Goal: Information Seeking & Learning: Learn about a topic

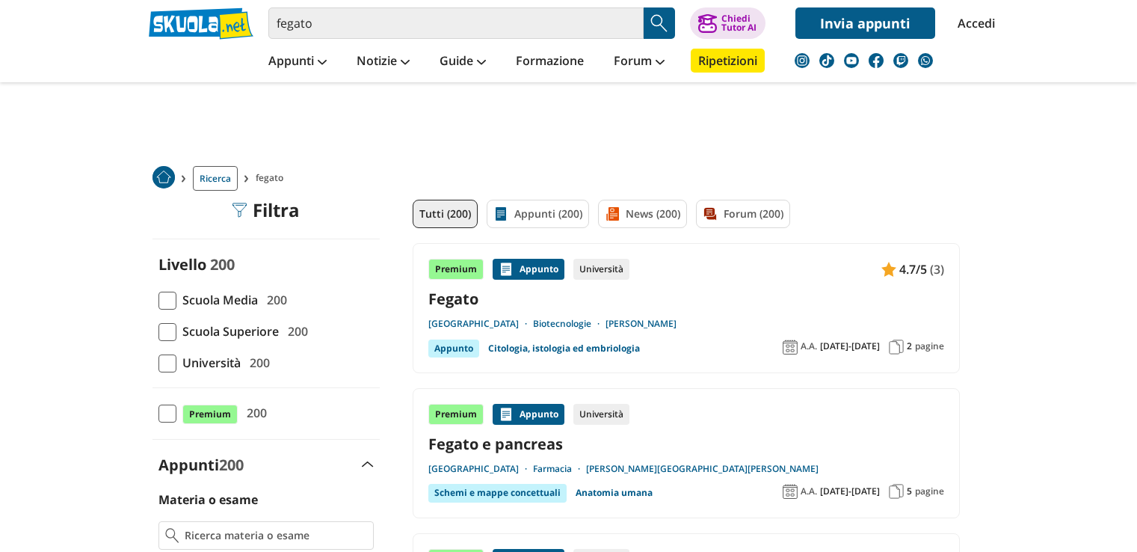
click at [165, 297] on span at bounding box center [168, 301] width 18 height 18
click at [159, 300] on input "Scuola Media 200" at bounding box center [159, 300] width 0 height 0
click at [171, 298] on span at bounding box center [168, 301] width 18 height 18
click at [159, 300] on input "Scuola Media 200" at bounding box center [159, 300] width 0 height 0
click at [169, 297] on span at bounding box center [168, 301] width 18 height 18
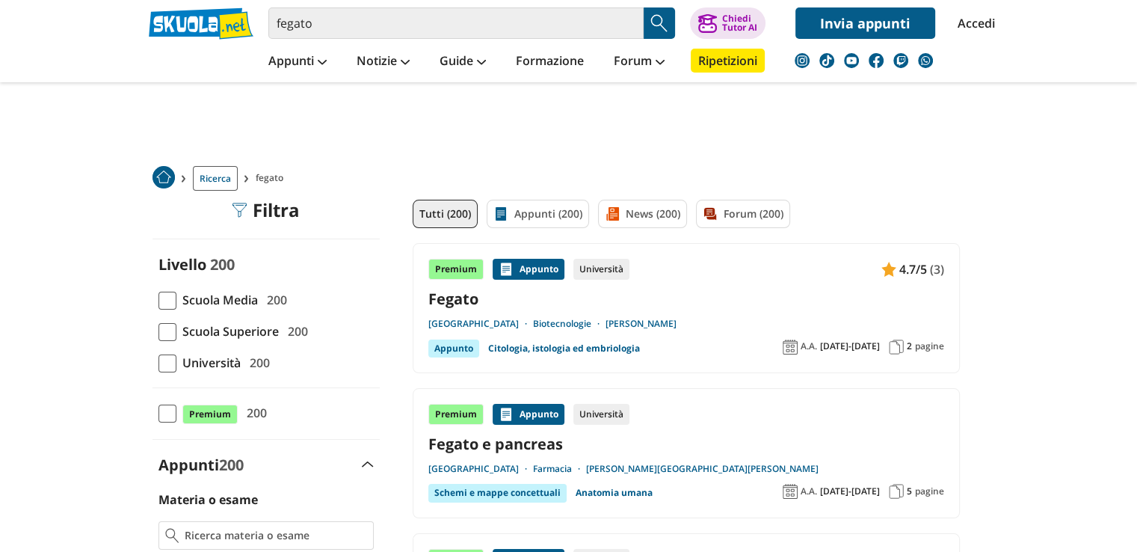
click at [159, 300] on input "Scuola Media 200" at bounding box center [159, 300] width 0 height 0
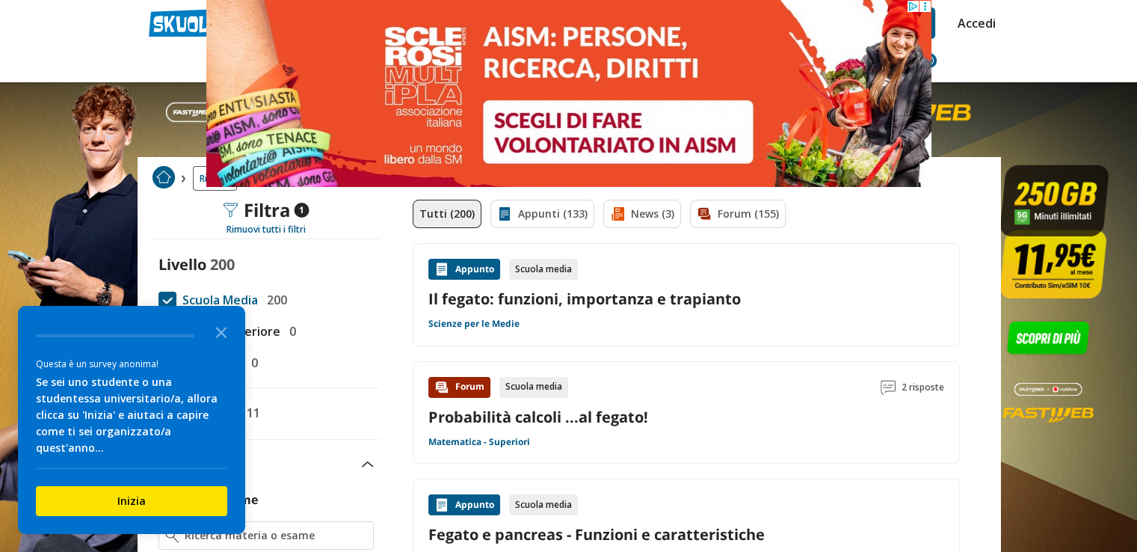
scroll to position [150, 0]
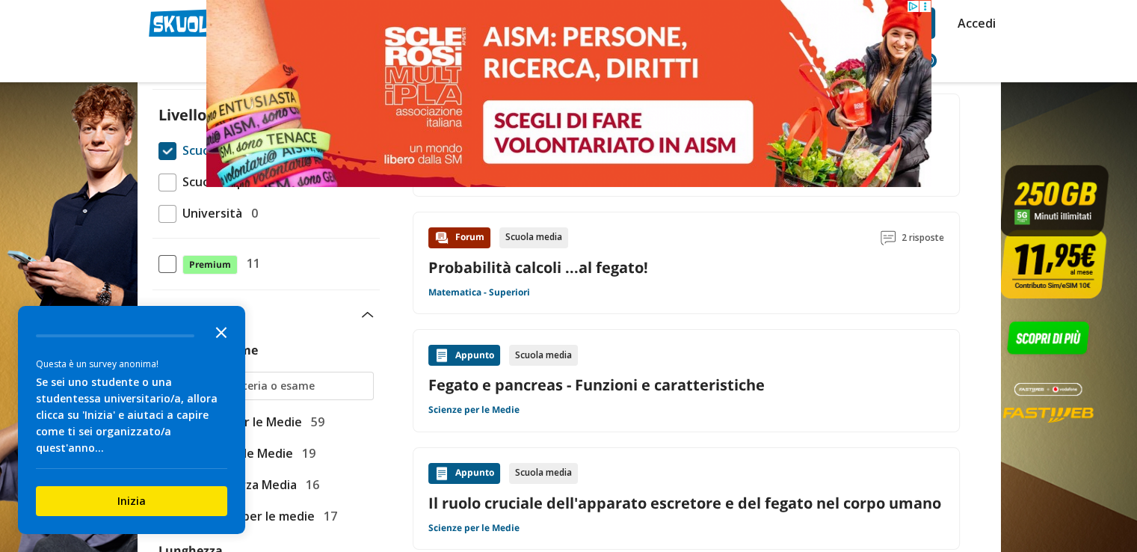
click at [219, 345] on icon "Close the survey" at bounding box center [221, 331] width 30 height 30
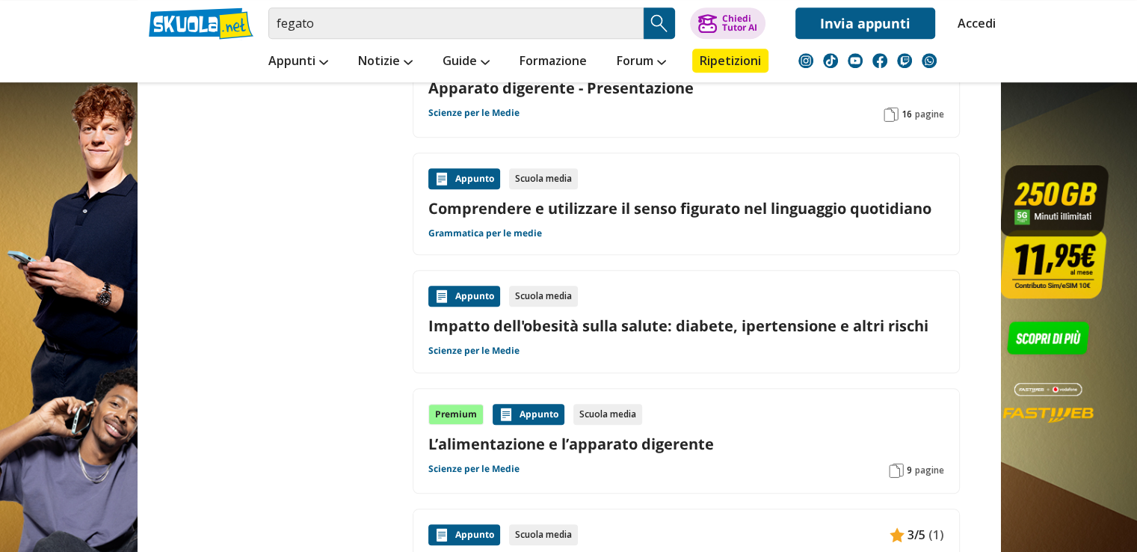
scroll to position [1346, 0]
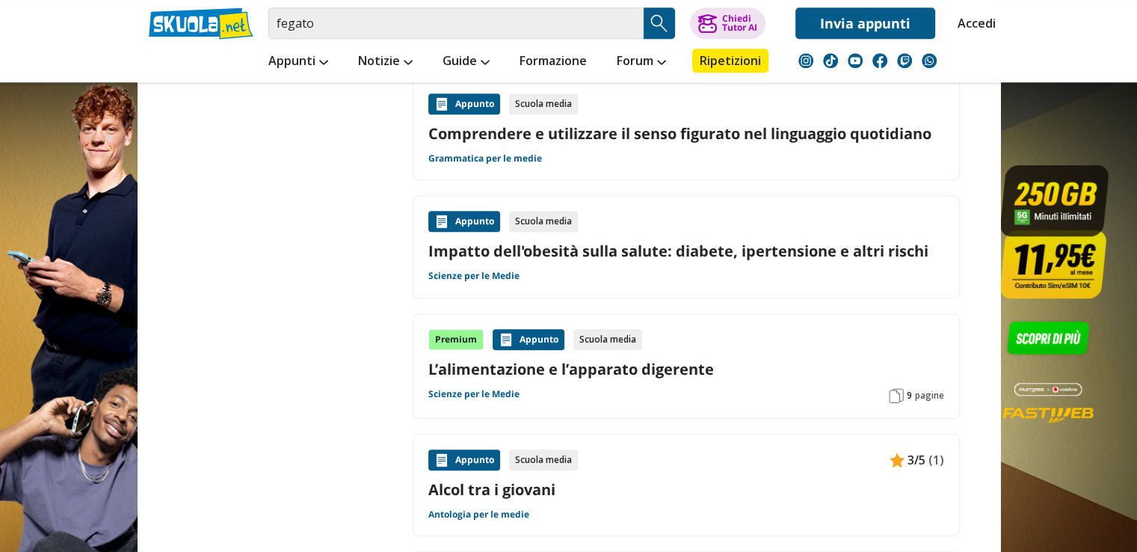
click at [584, 368] on link "L’alimentazione e l’apparato digerente" at bounding box center [686, 369] width 516 height 20
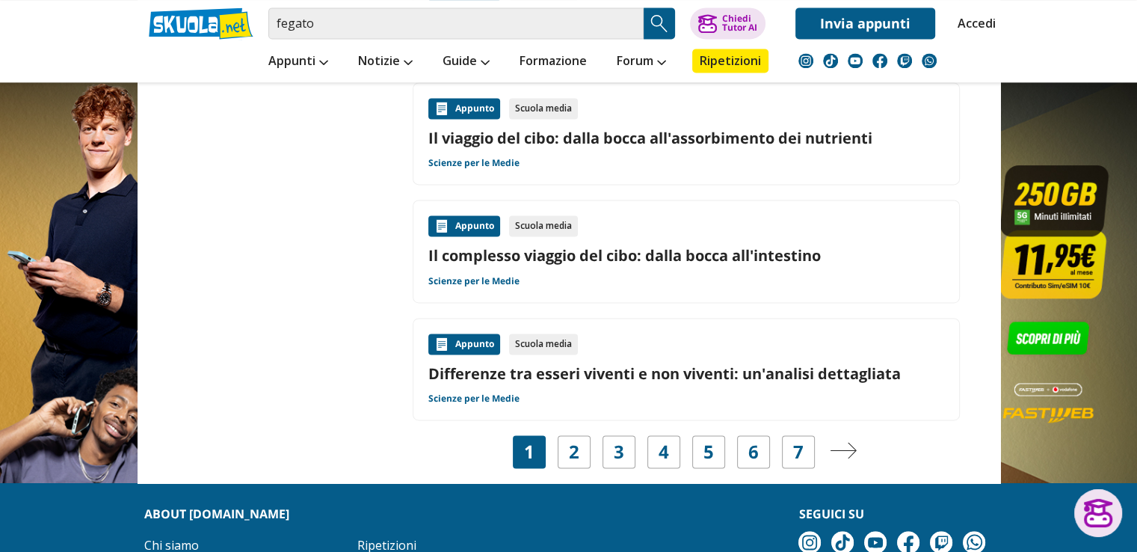
scroll to position [2094, 0]
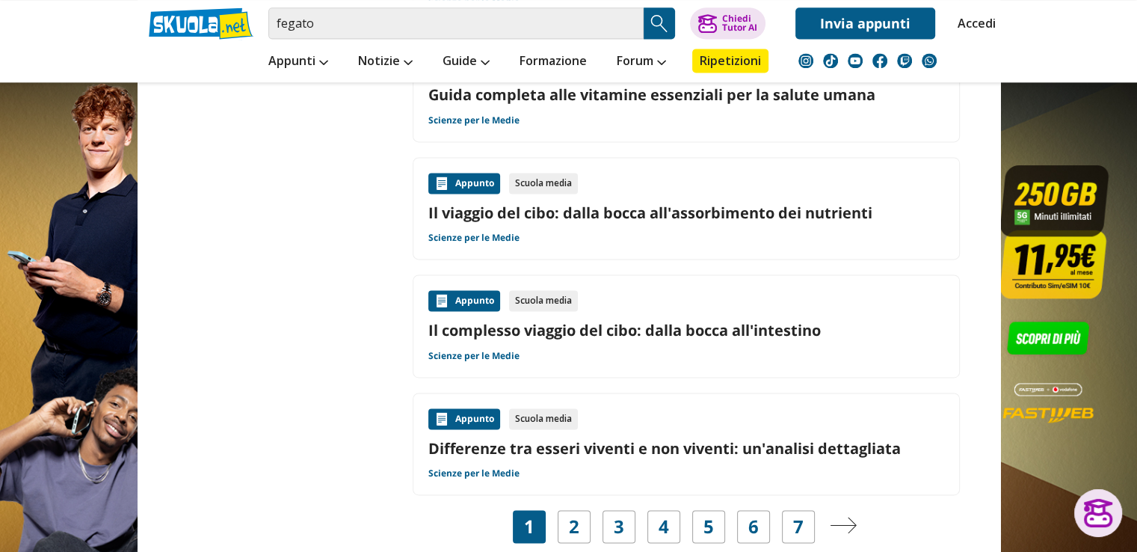
click at [642, 209] on link "Il viaggio del cibo: dalla bocca all'assorbimento dei nutrienti" at bounding box center [686, 213] width 516 height 20
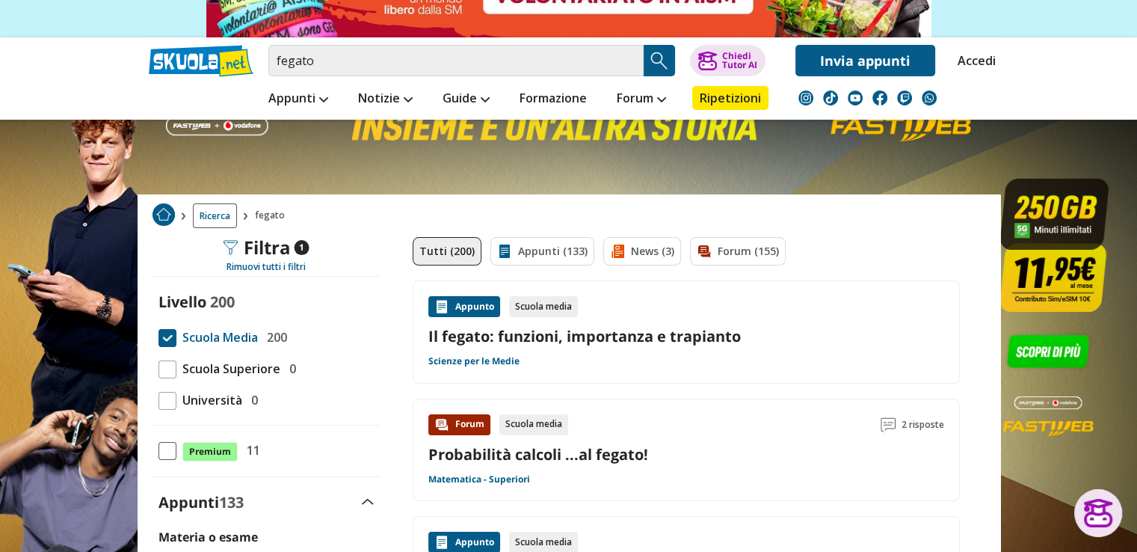
scroll to position [0, 0]
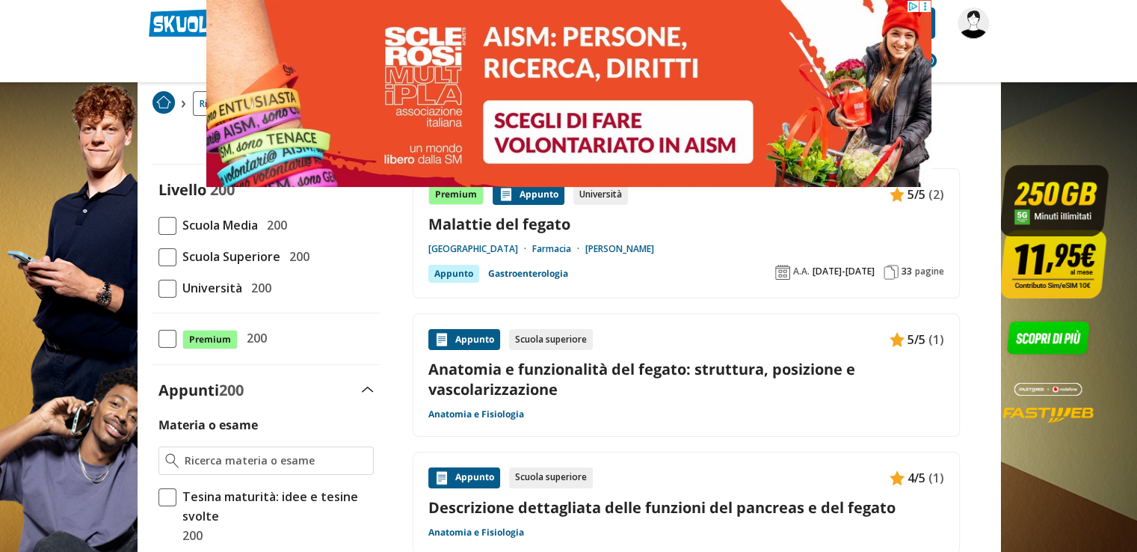
click at [535, 373] on link "Anatomia e funzionalità del fegato: struttura, posizione e vascolarizzazione" at bounding box center [686, 379] width 516 height 40
